Goal: Information Seeking & Learning: Learn about a topic

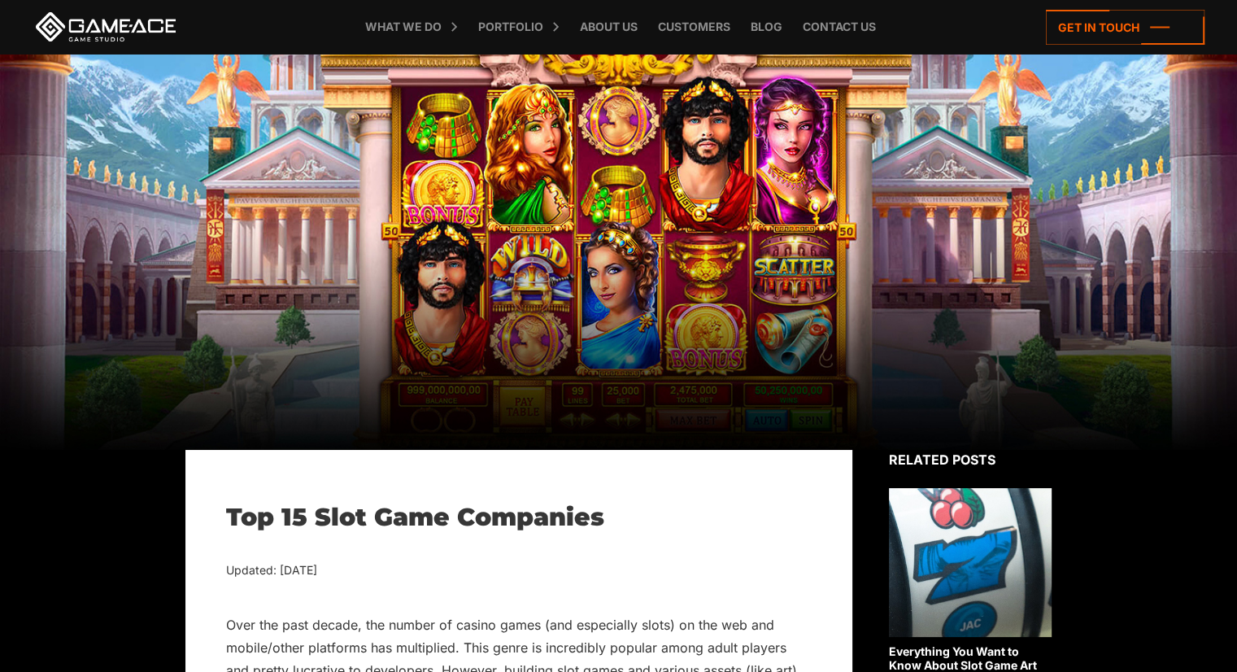
click at [371, 522] on h1 "Top 15 Slot Game Companies" at bounding box center [519, 517] width 586 height 29
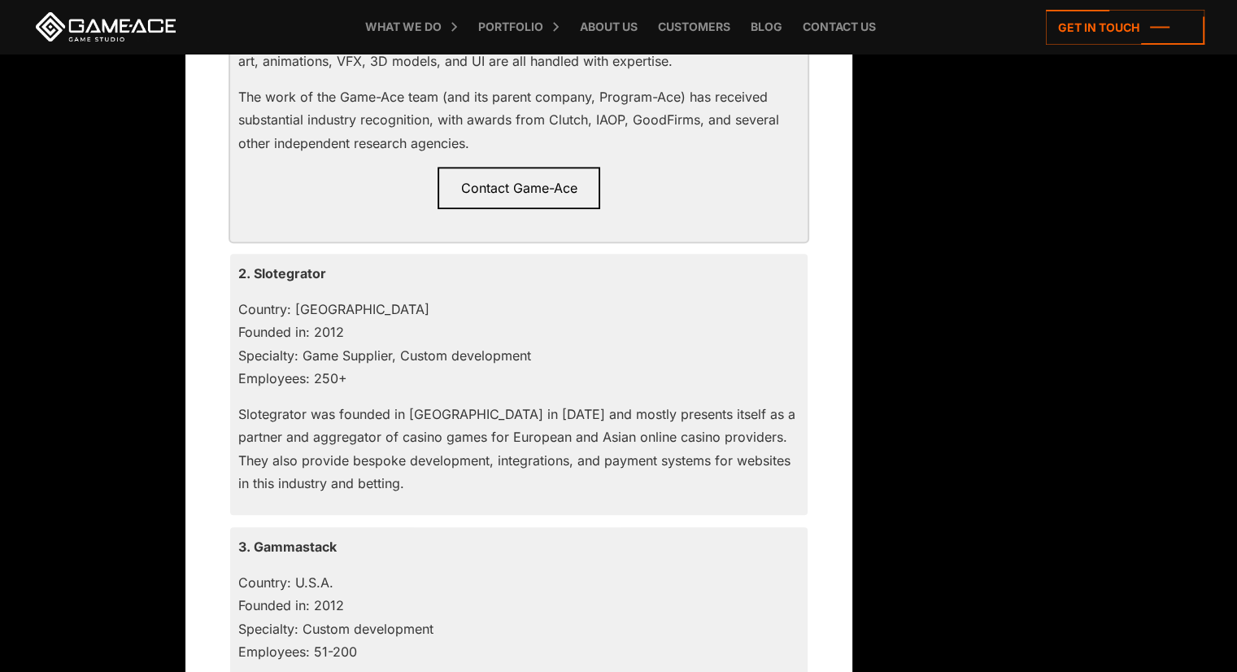
scroll to position [1562, 0]
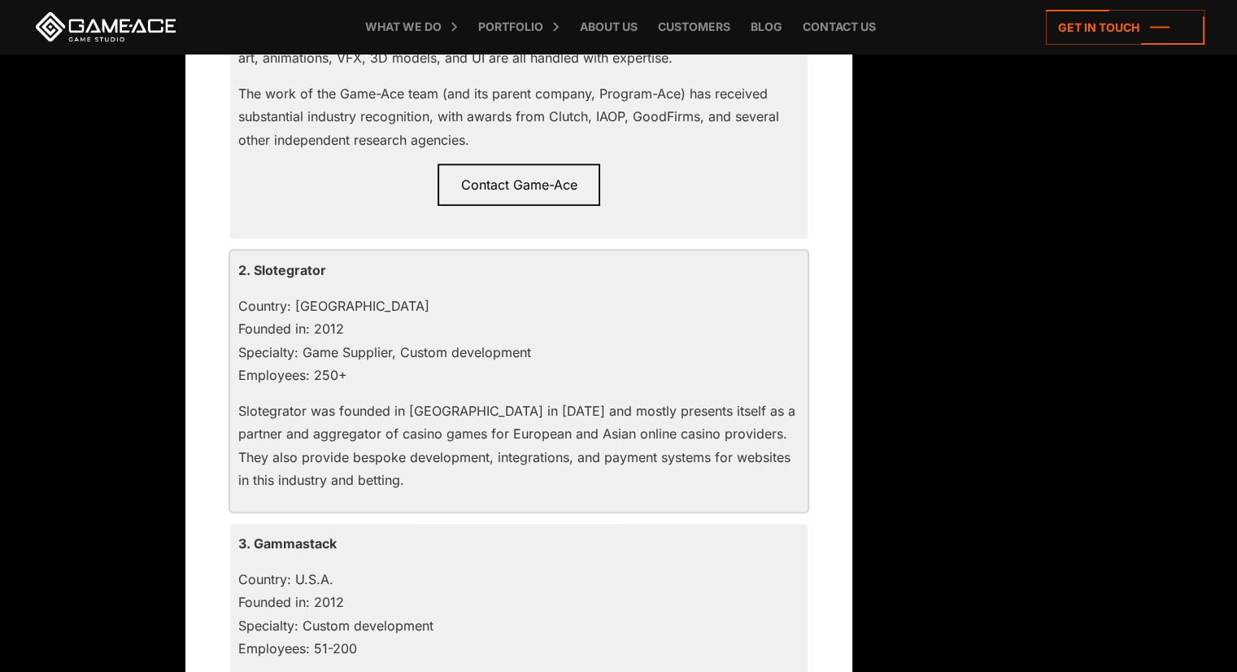
drag, startPoint x: 286, startPoint y: 274, endPoint x: 267, endPoint y: 271, distance: 19.8
click at [267, 271] on p "2. Slotegrator" at bounding box center [518, 270] width 561 height 23
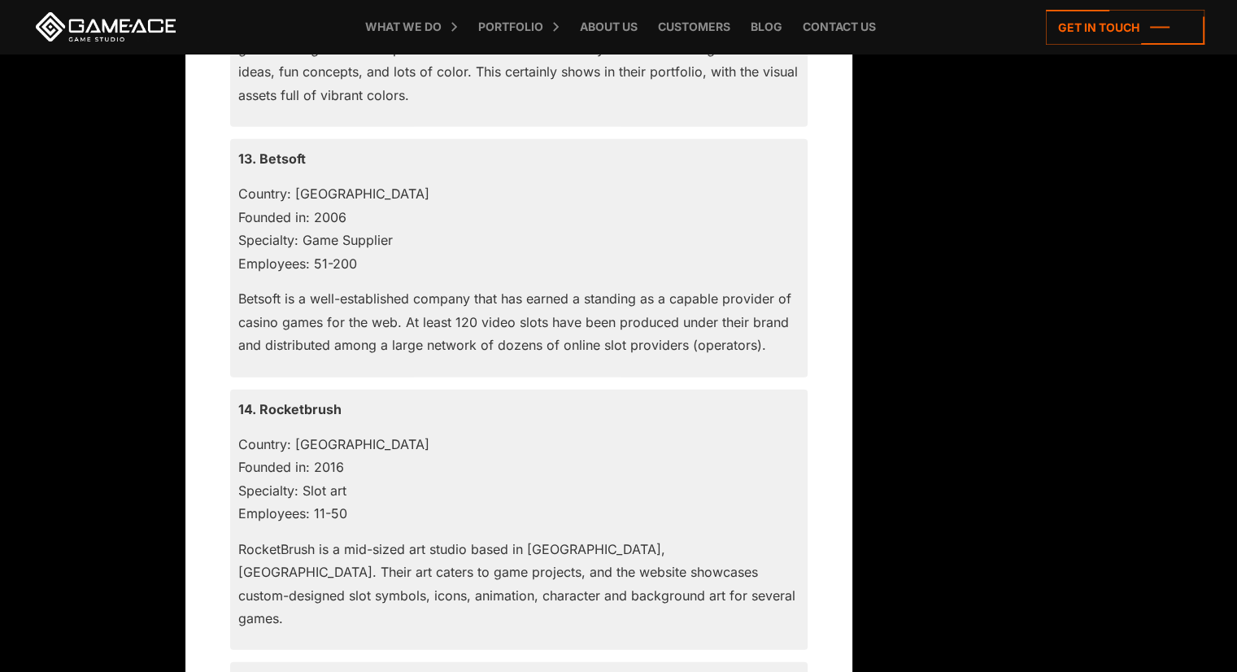
scroll to position [4588, 0]
click at [296, 437] on p "Country: Cyprus Founded in: 2016 Specialty: Slot art Employees: 11-50" at bounding box center [518, 478] width 561 height 93
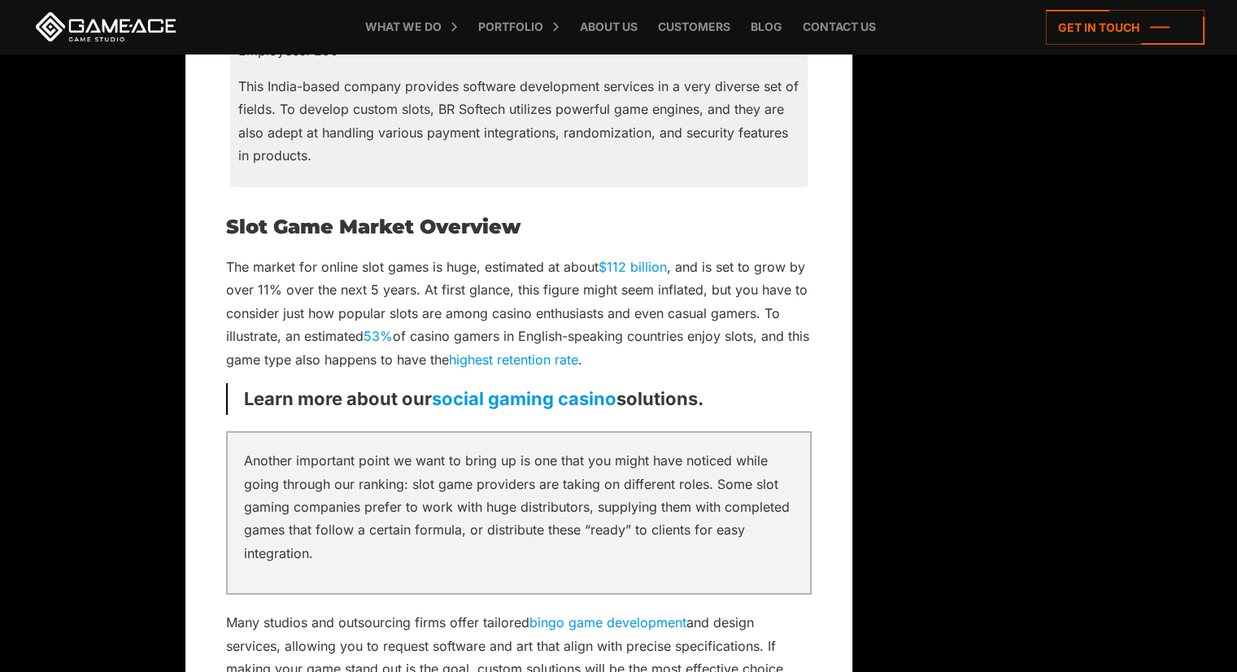
scroll to position [5564, 0]
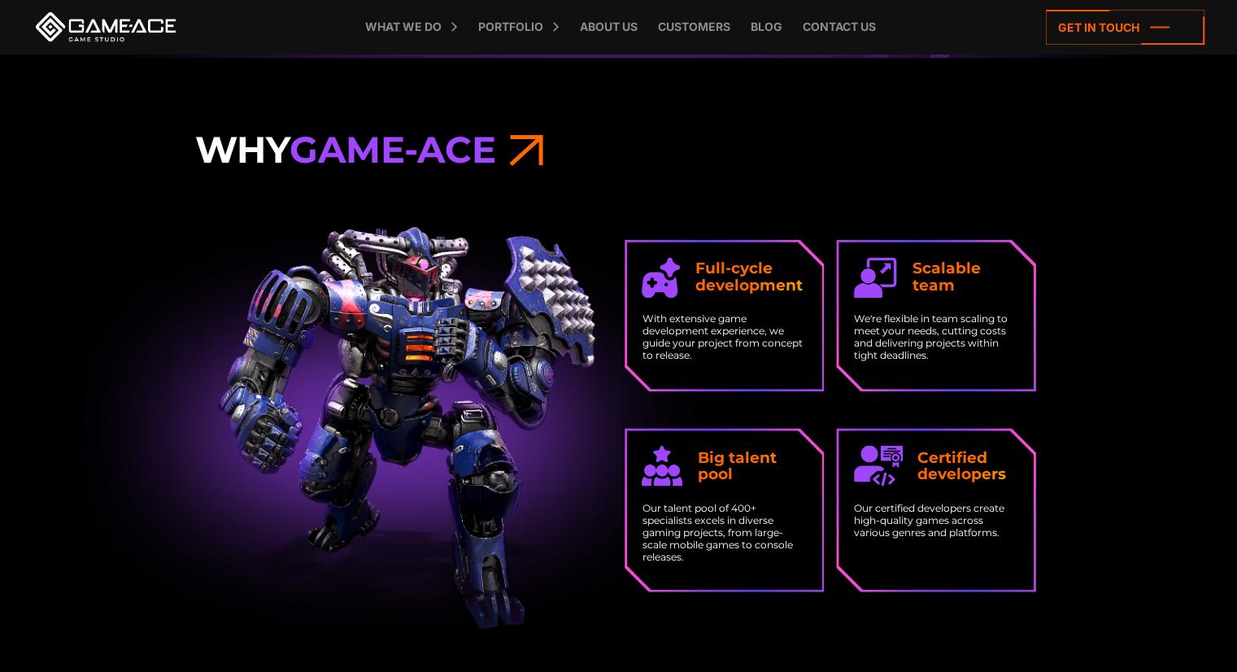
scroll to position [2618, 0]
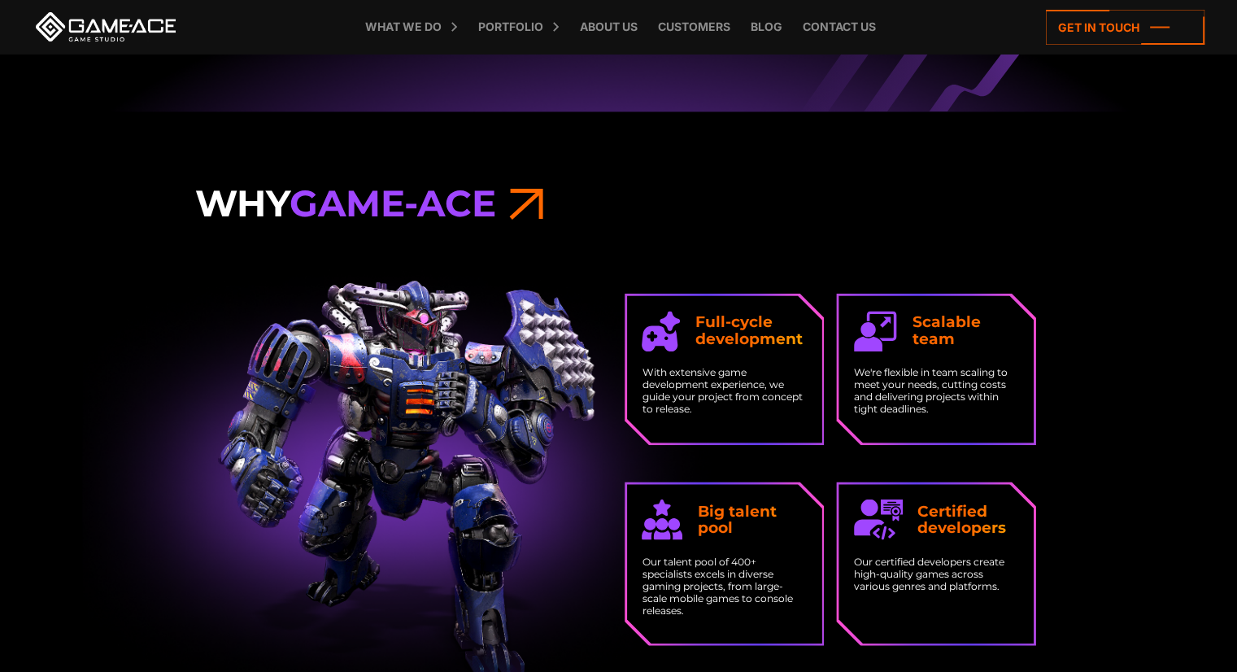
click at [739, 510] on strong "Big talent pool" at bounding box center [752, 519] width 109 height 33
click at [609, 24] on link "About Us" at bounding box center [609, 27] width 74 height 54
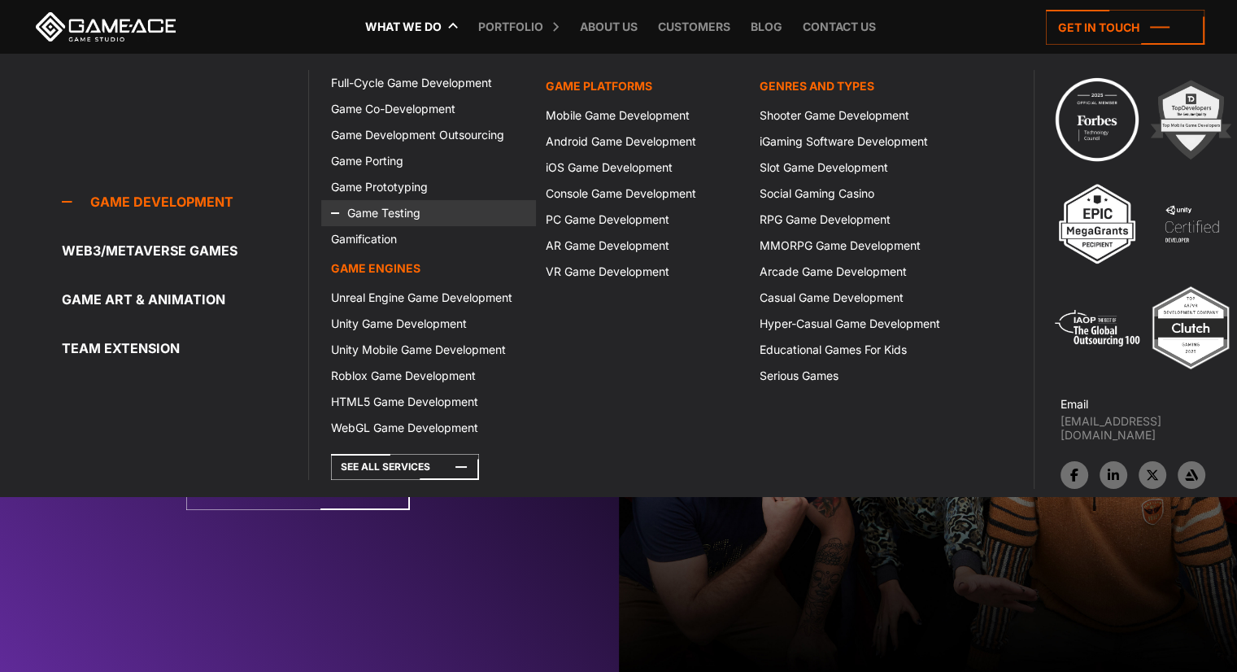
click at [374, 220] on link "Game Testing" at bounding box center [428, 213] width 214 height 26
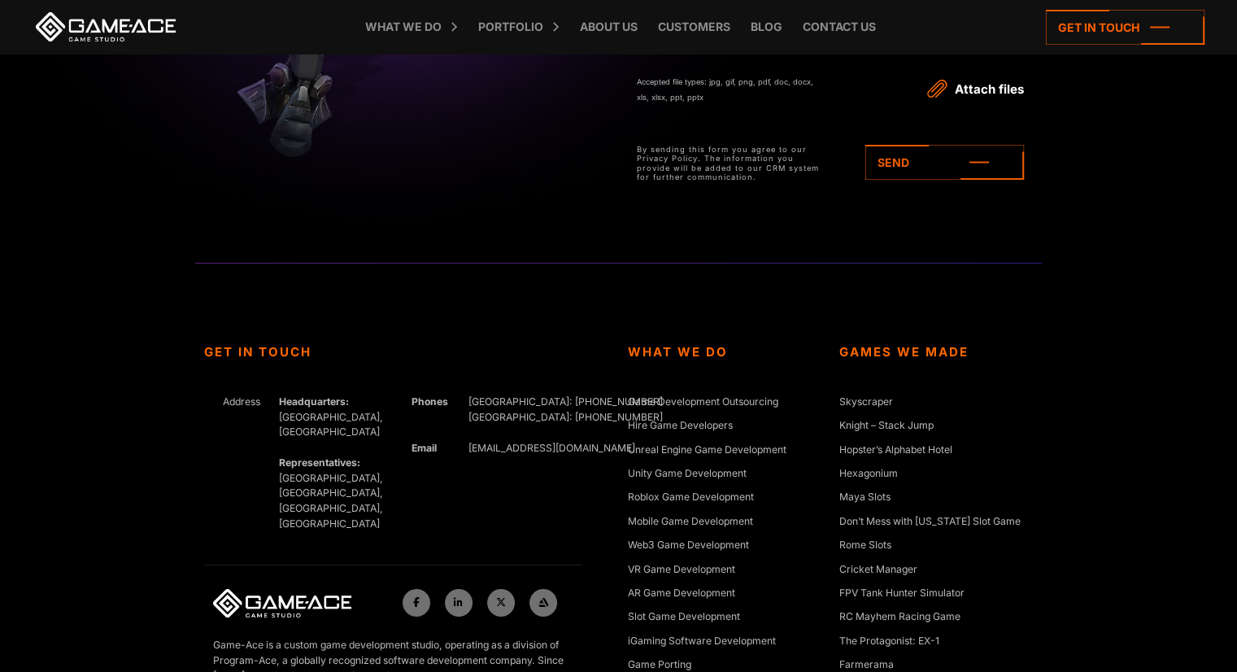
scroll to position [5834, 0]
click at [1149, 44] on div "What we do Game development Game development Full-Cycle Game Development Game C…" at bounding box center [619, 27] width 1172 height 54
click at [1136, 23] on icon at bounding box center [1125, 27] width 159 height 35
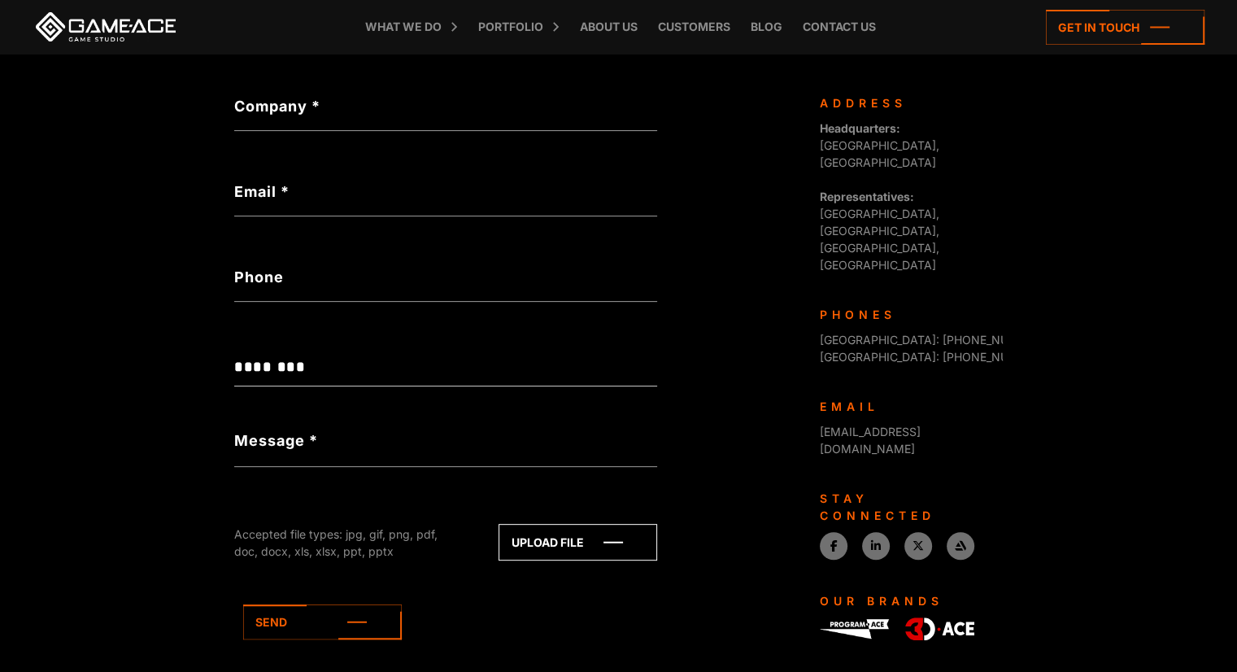
scroll to position [582, 0]
